Goal: Browse casually: Explore the website without a specific task or goal

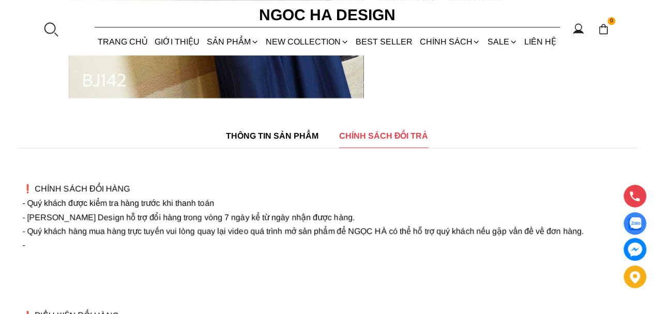
scroll to position [465, 0]
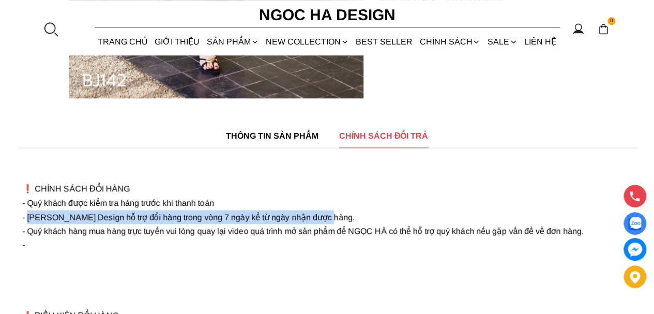
drag, startPoint x: 338, startPoint y: 229, endPoint x: 28, endPoint y: 234, distance: 310.5
click at [28, 234] on p "❗️ CHÍNH SÁCH ĐỔI HÀNG - Quý khách được kiểm tra hàng trước khi thanh toán - NG…" at bounding box center [327, 314] width 610 height 323
copy font "NGỌC HÀ Design hỗ trợ đổi hàng trong vòng 7 ngày kể từ ngày nhận được hàng."
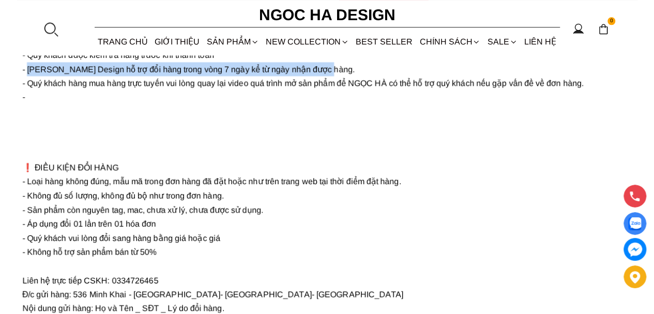
scroll to position [568, 0]
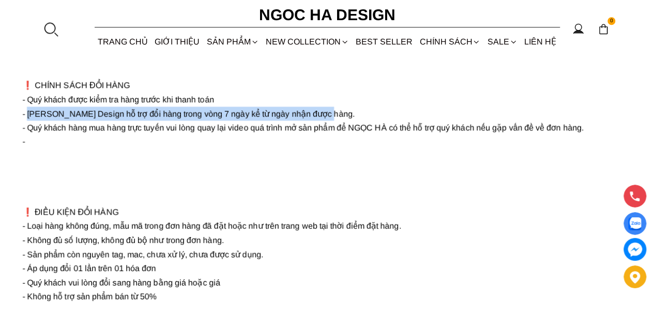
drag, startPoint x: 27, startPoint y: 143, endPoint x: 595, endPoint y: 139, distance: 568.3
click at [595, 139] on p "❗️ CHÍNH SÁCH ĐỔI HÀNG - Quý khách được kiểm tra hàng trước khi thanh toán - NG…" at bounding box center [327, 211] width 610 height 323
copy font "Quý khách hàng mua hàng trực tuyến vui lòng quay lại video quá trình mở sản phẩ…"
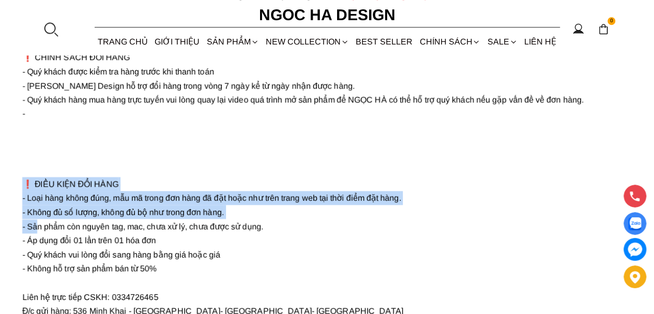
scroll to position [620, 0]
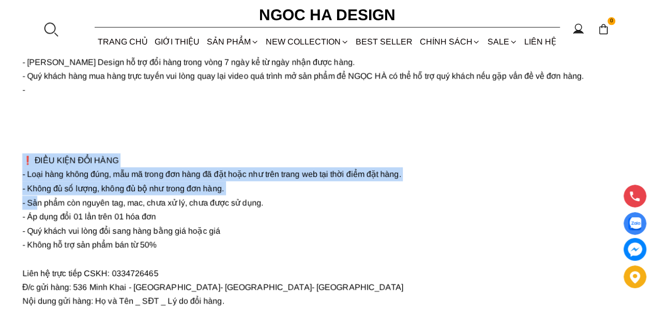
drag, startPoint x: 95, startPoint y: 224, endPoint x: 37, endPoint y: 170, distance: 78.6
click at [37, 170] on p "❗️ CHÍNH SÁCH ĐỔI HÀNG - Quý khách được kiểm tra hàng trước khi thanh toán - NG…" at bounding box center [327, 159] width 610 height 323
copy font "ĐIỀU KIỆN ĐỔI HÀNG"
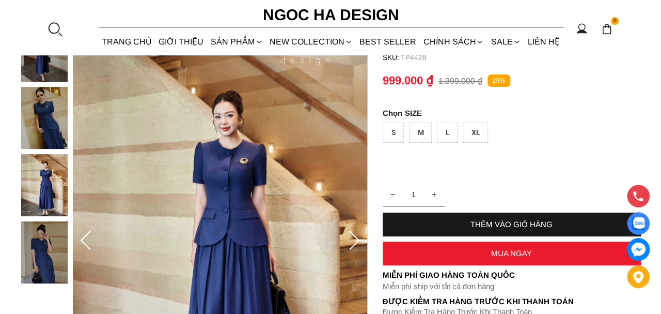
scroll to position [0, 0]
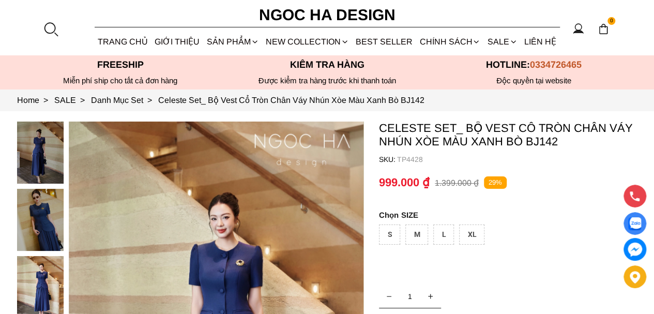
click at [51, 27] on div at bounding box center [50, 28] width 15 height 15
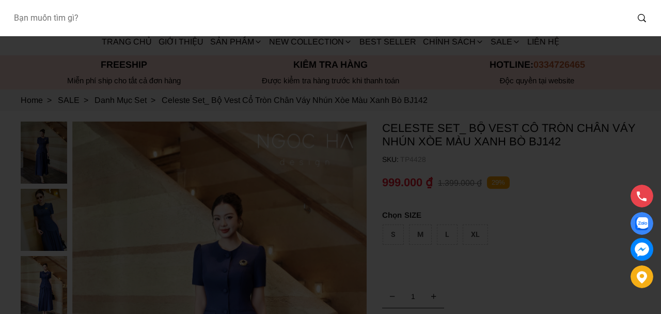
click at [88, 25] on input "Input search Bạn muốn tìm gì?" at bounding box center [316, 18] width 623 height 24
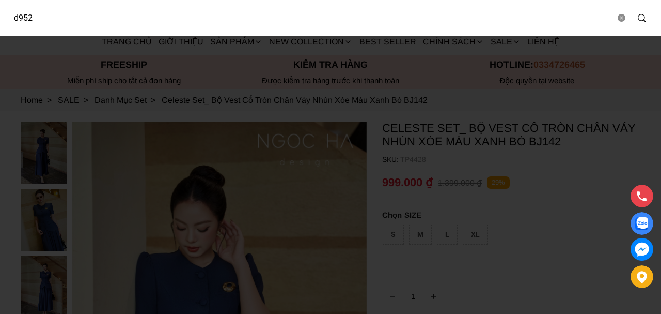
type input "d952"
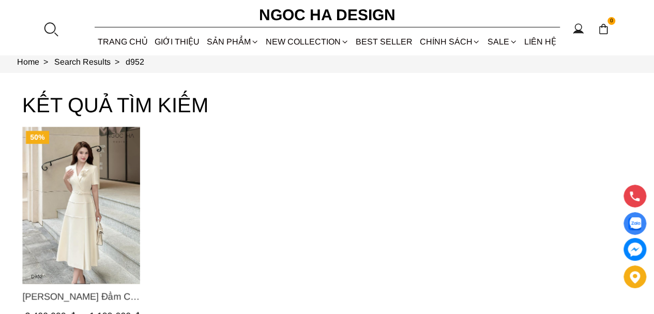
scroll to position [103, 0]
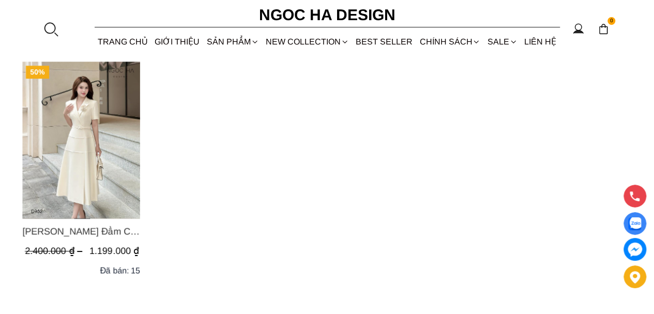
click at [106, 145] on img "Product image - Louisa Dress_ Đầm Cổ Vest Cài Hoa Tùng May Gân Nổi Kèm Đai Màu …" at bounding box center [81, 139] width 118 height 157
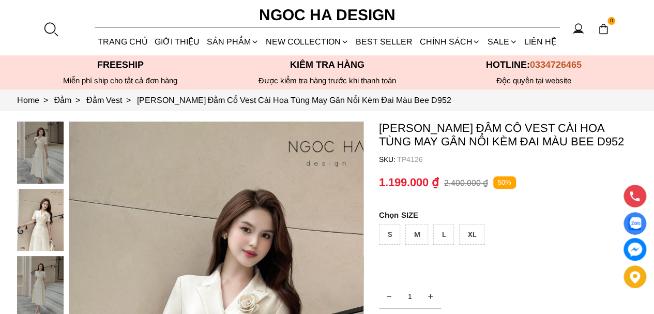
click at [176, 42] on link "GIỚI THIỆU" at bounding box center [177, 41] width 52 height 27
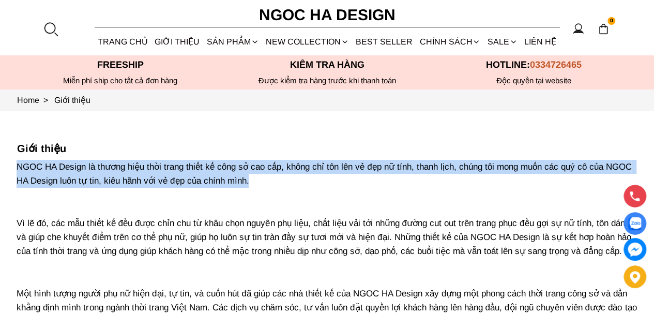
drag, startPoint x: 269, startPoint y: 178, endPoint x: 8, endPoint y: 166, distance: 260.7
click at [8, 166] on section "Giới thiệu NGOC HA Design là thương hiệu thời trang thiết kế công sở cao cấp, k…" at bounding box center [327, 256] width 654 height 290
copy p "NGOC HA Design là thương hiệu thời trang thiết kế công sở cao cấp, không chỉ tô…"
click at [447, 38] on div "Chính sách" at bounding box center [450, 41] width 68 height 27
click at [0, 0] on link "Danh Mục Set" at bounding box center [0, 0] width 0 height 0
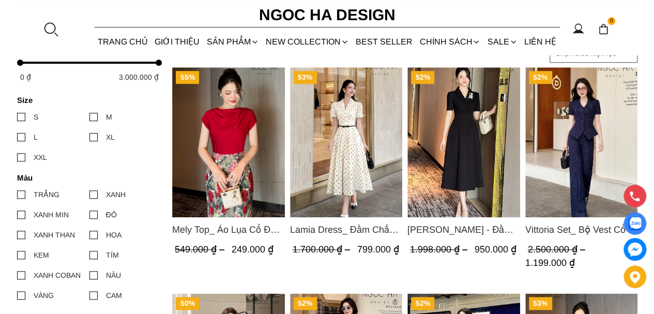
scroll to position [517, 0]
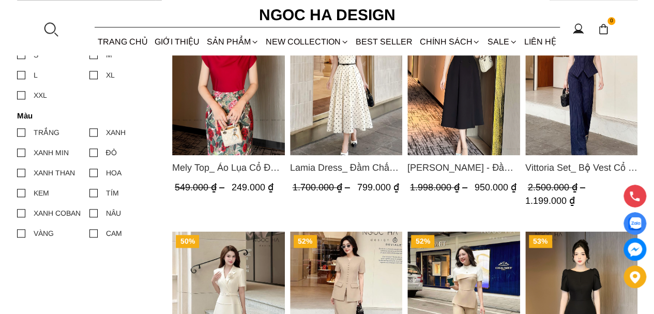
click at [507, 36] on link "SALE" at bounding box center [502, 41] width 37 height 27
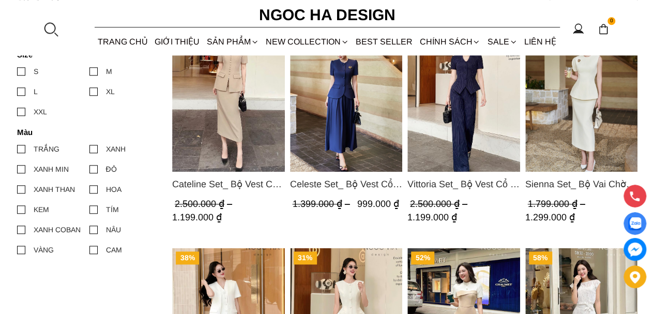
scroll to position [563, 0]
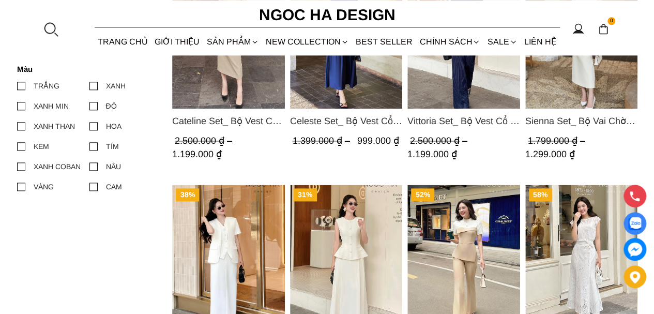
click at [0, 0] on link "Danh Mục Đầm" at bounding box center [0, 0] width 0 height 0
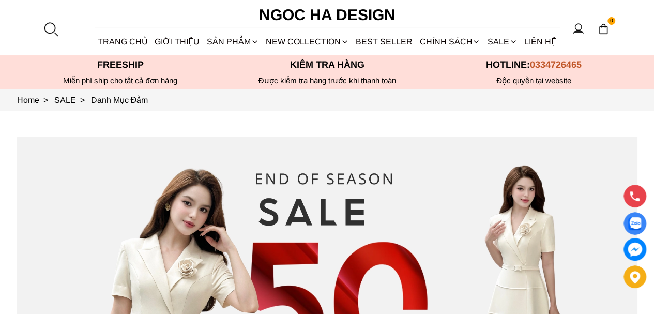
click at [0, 0] on link "Danh Mục Áo" at bounding box center [0, 0] width 0 height 0
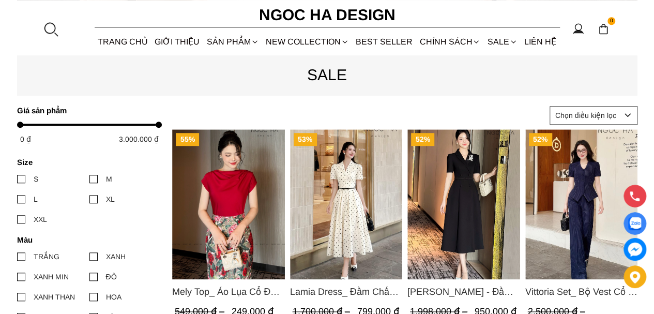
scroll to position [310, 0]
